Goal: Task Accomplishment & Management: Manage account settings

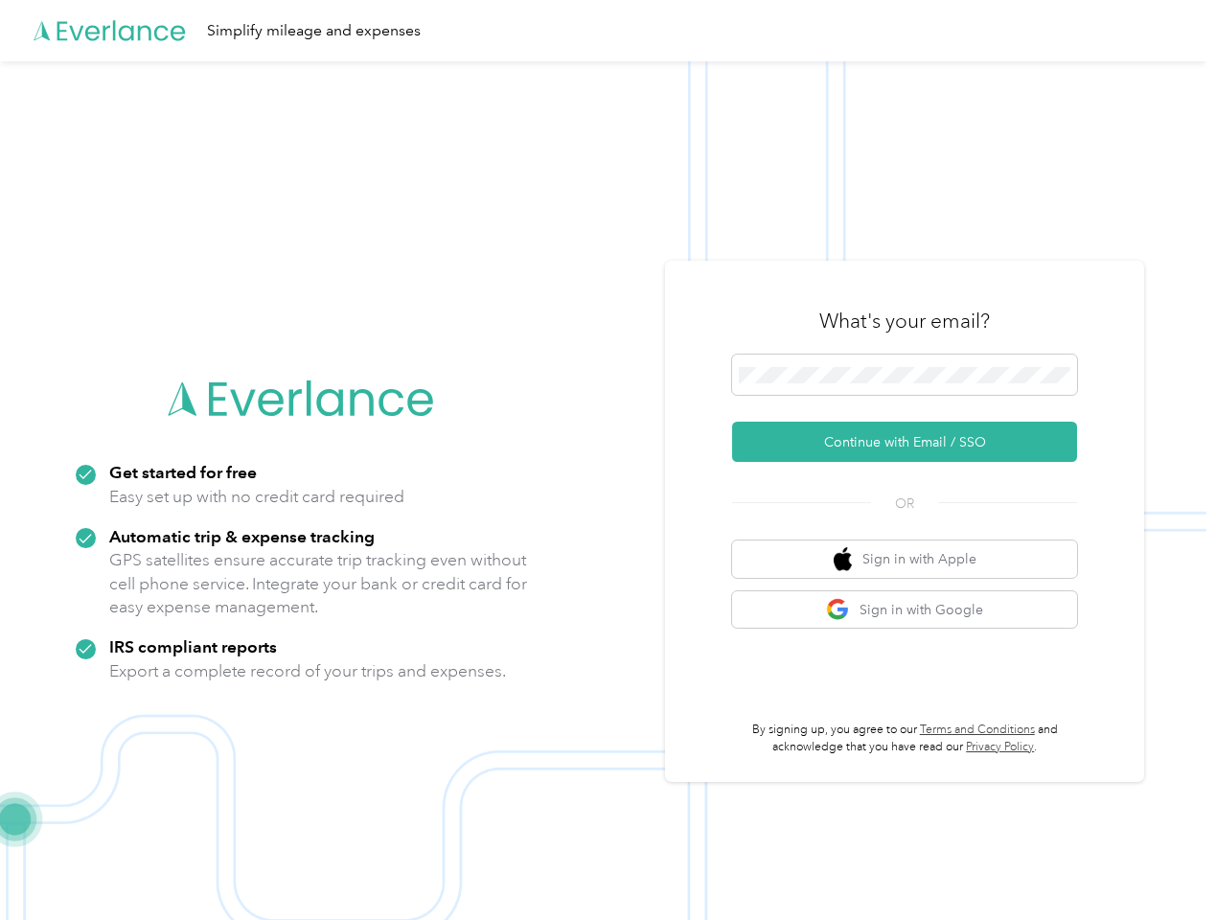
click at [608, 460] on img at bounding box center [603, 521] width 1207 height 920
click at [608, 31] on div "Simplify mileage and expenses" at bounding box center [603, 30] width 1207 height 61
click at [913, 442] on button "Continue with Email / SSO" at bounding box center [904, 442] width 345 height 40
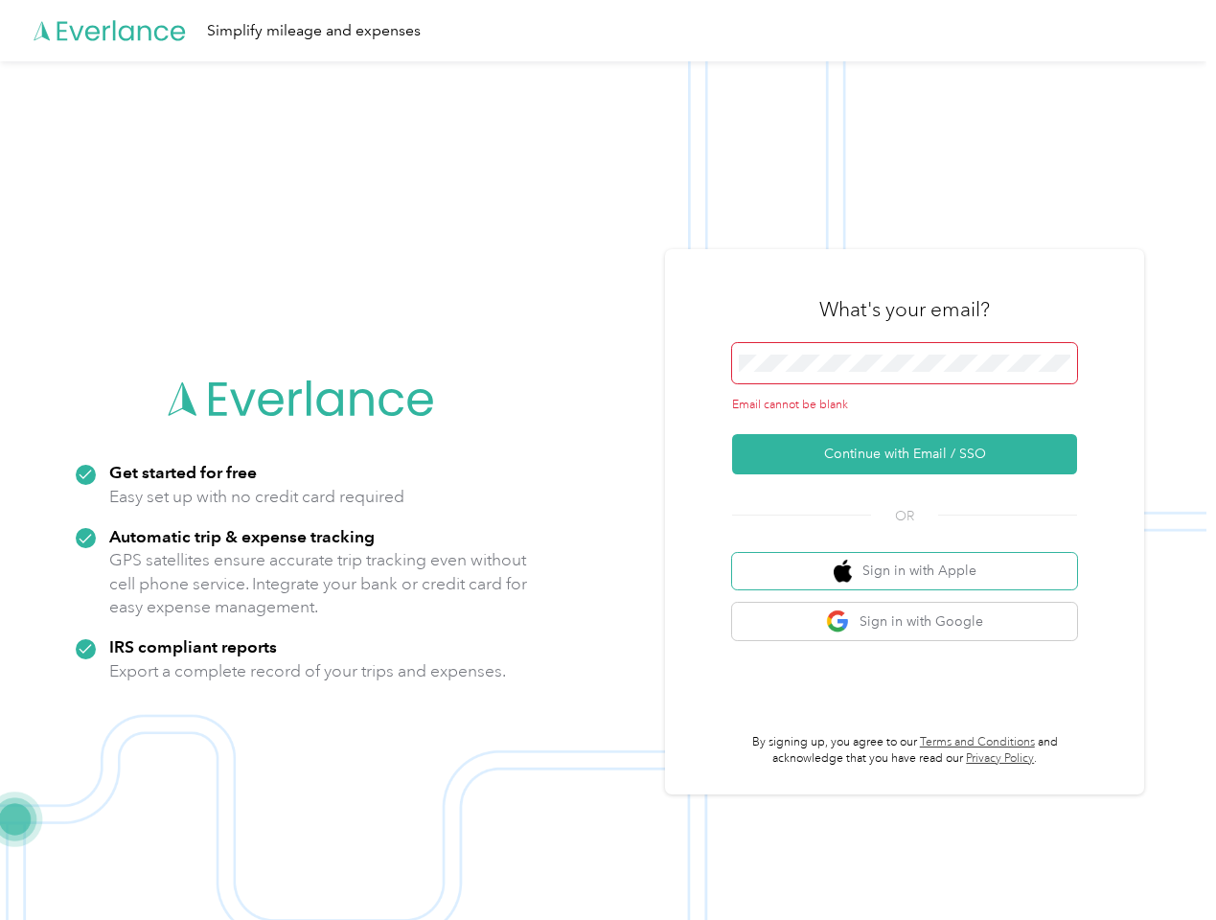
click at [913, 559] on button "Sign in with Apple" at bounding box center [904, 571] width 345 height 37
click at [913, 610] on button "Sign in with Google" at bounding box center [904, 621] width 345 height 37
